Goal: Task Accomplishment & Management: Manage account settings

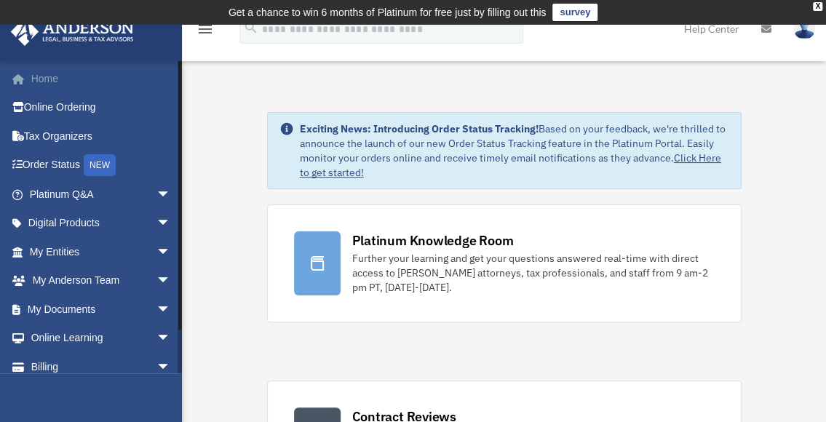
click at [61, 81] on link "Home" at bounding box center [101, 78] width 183 height 29
click at [157, 365] on span "arrow_drop_down" at bounding box center [171, 367] width 29 height 30
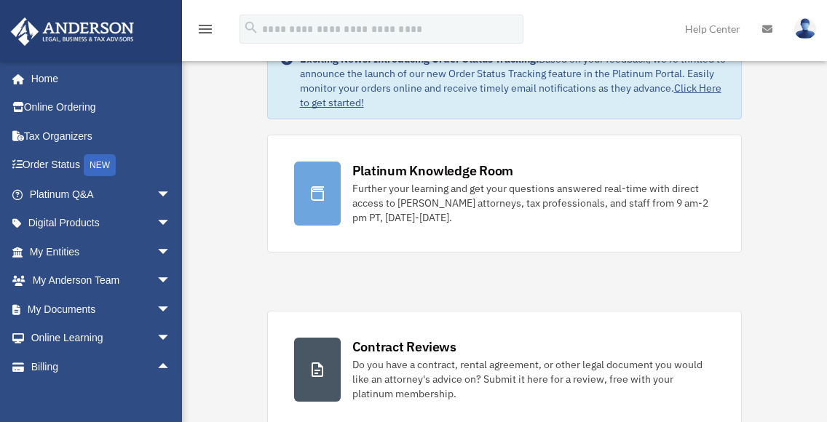
scroll to position [67, 0]
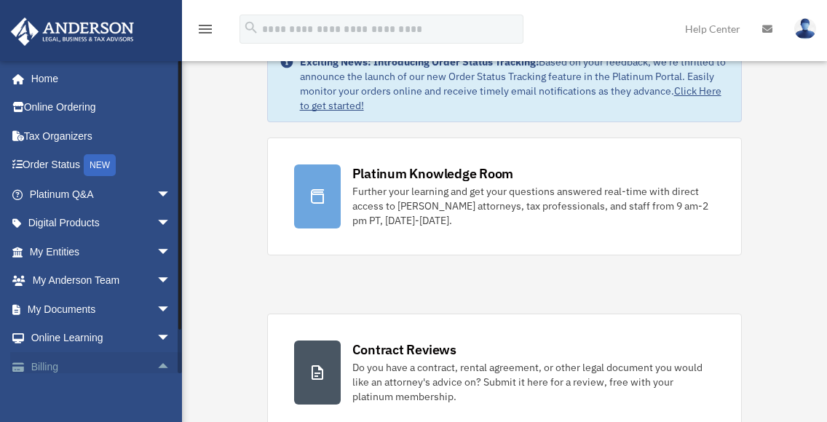
click at [103, 372] on link "Billing arrow_drop_up" at bounding box center [101, 366] width 183 height 29
click at [47, 366] on link "Billing arrow_drop_up" at bounding box center [101, 366] width 183 height 29
click at [22, 366] on span at bounding box center [25, 368] width 11 height 10
click at [157, 366] on span "arrow_drop_up" at bounding box center [171, 367] width 29 height 30
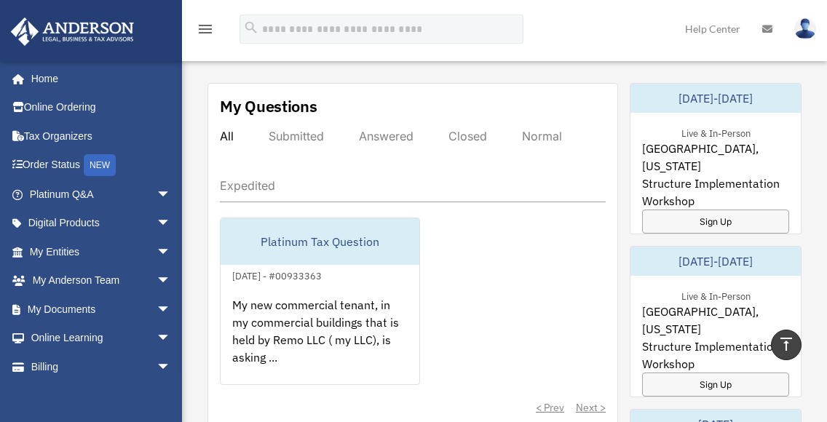
scroll to position [797, 0]
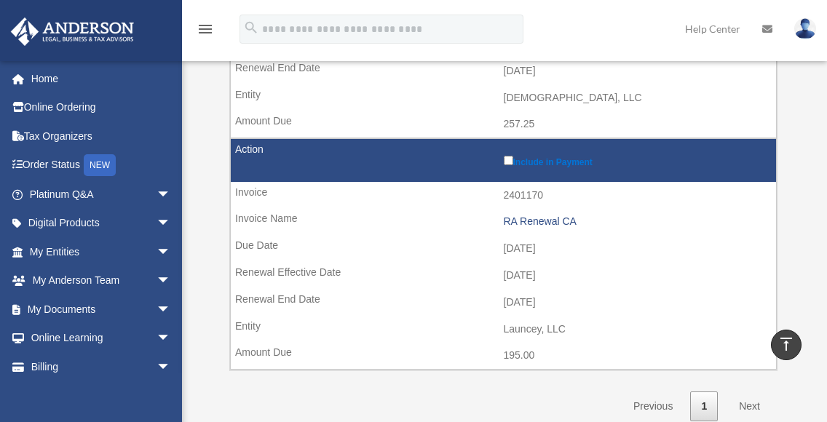
scroll to position [1754, 0]
